Goal: Task Accomplishment & Management: Manage account settings

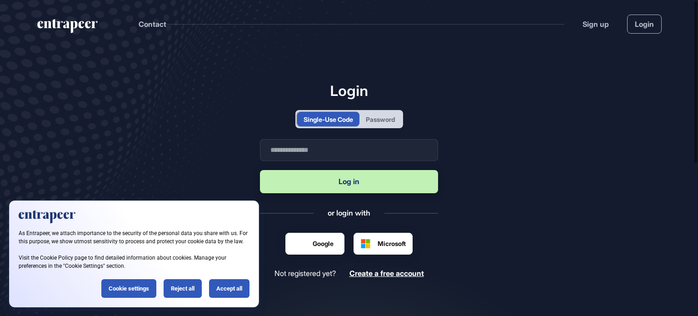
click at [298, 162] on form "Business email Log in" at bounding box center [349, 167] width 178 height 56
click at [304, 153] on input "text" at bounding box center [349, 150] width 178 height 22
click at [318, 152] on input "text" at bounding box center [349, 150] width 178 height 22
type input "**********"
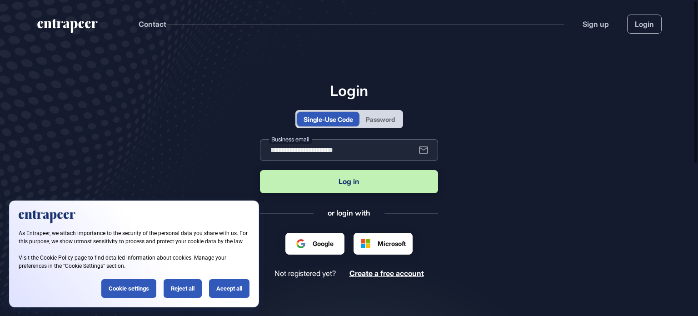
click at [260, 170] on button "Log in" at bounding box center [349, 181] width 178 height 23
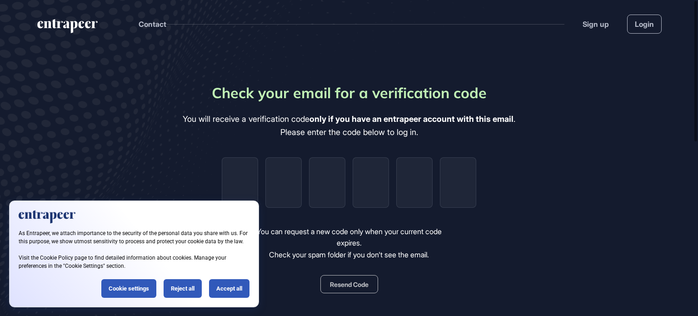
click at [195, 290] on div "Reject all" at bounding box center [183, 288] width 38 height 19
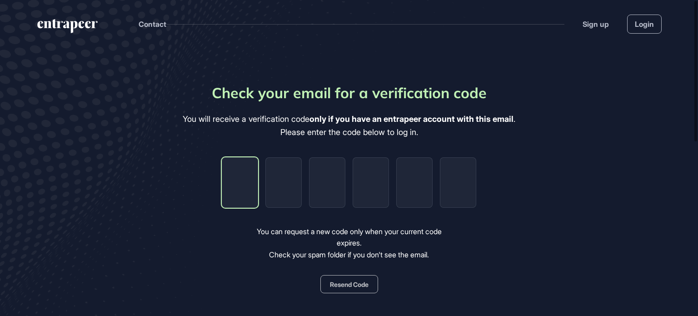
click at [250, 176] on input "tel" at bounding box center [240, 182] width 36 height 50
type input "*"
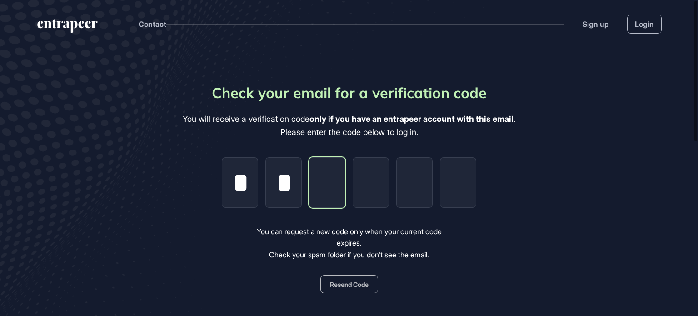
type input "*"
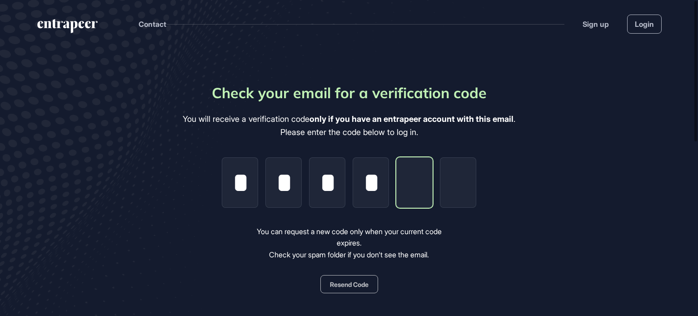
type input "*"
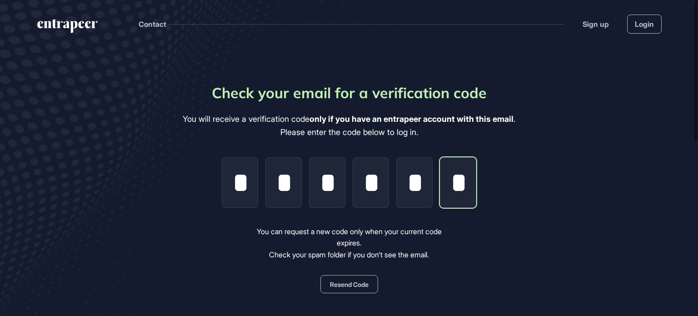
scroll to position [0, 2]
type input "*"
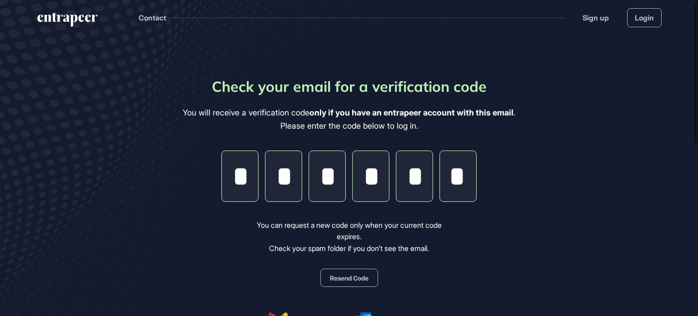
scroll to position [0, 0]
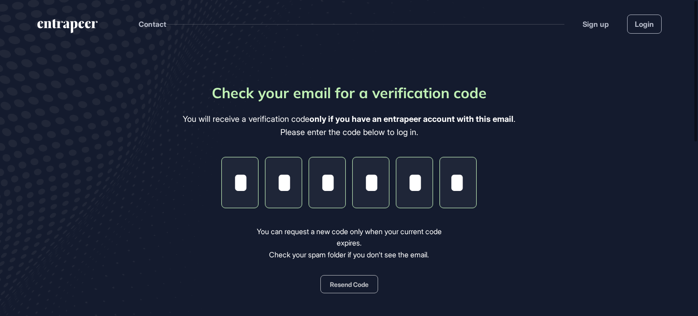
click at [376, 207] on input "*" at bounding box center [371, 182] width 36 height 50
click at [388, 253] on div "You can request a new code only when your current code expires. Check your spam…" at bounding box center [349, 243] width 210 height 35
click at [465, 180] on input "*" at bounding box center [458, 182] width 36 height 50
click at [415, 253] on div "You can request a new code only when your current code expires. Check your spam…" at bounding box center [349, 243] width 210 height 35
click at [367, 235] on div "You can request a new code only when your current code expires. Check your spam…" at bounding box center [349, 243] width 210 height 35
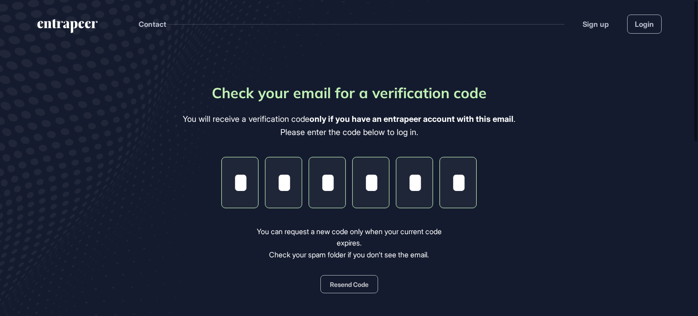
click at [459, 177] on input "*" at bounding box center [458, 182] width 36 height 50
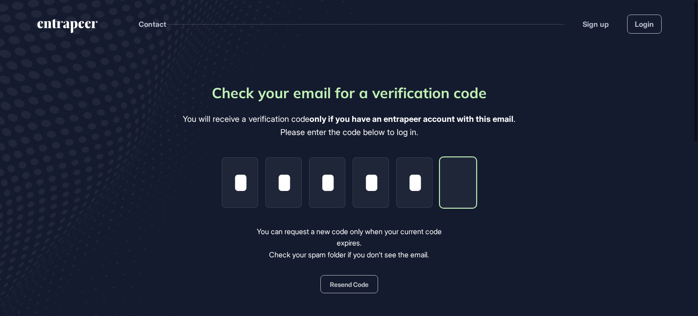
type input "*"
